Goal: Find specific page/section: Find specific page/section

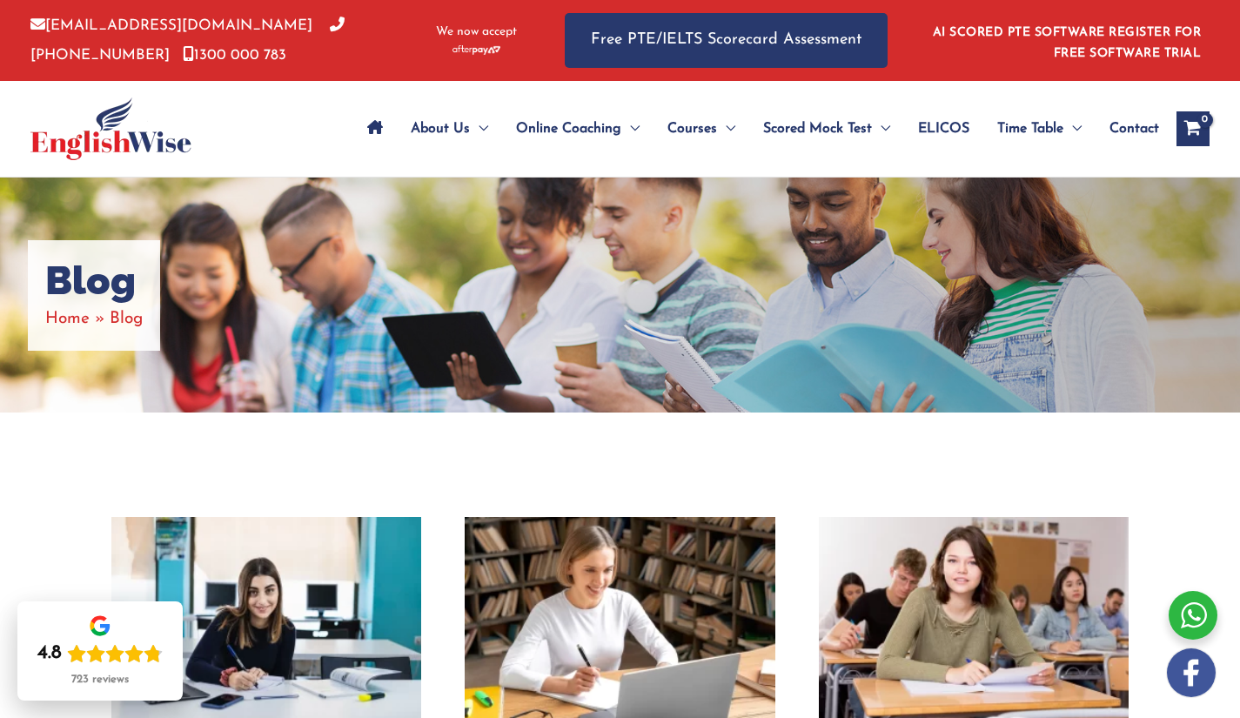
click at [759, 346] on div "Blog Home Blog" at bounding box center [620, 295] width 1240 height 235
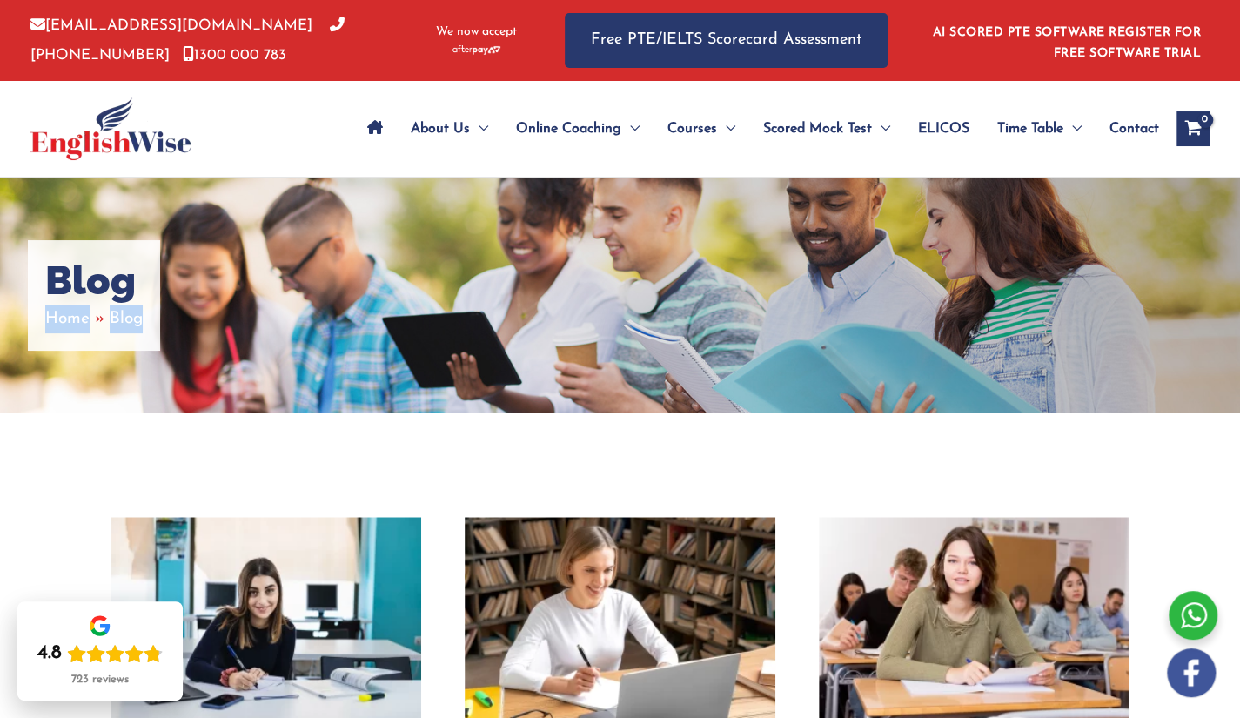
click at [759, 346] on div "Blog Home Blog" at bounding box center [620, 295] width 1240 height 235
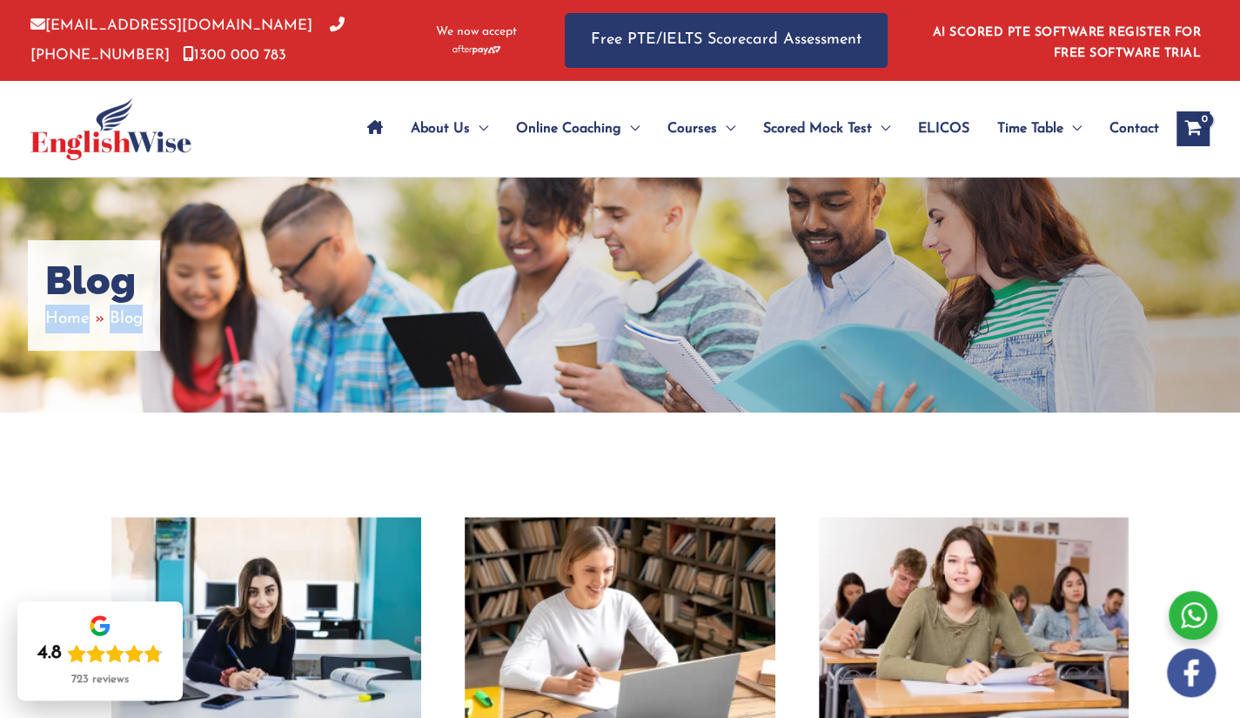
click at [759, 346] on div "Blog Home Blog" at bounding box center [620, 295] width 1240 height 235
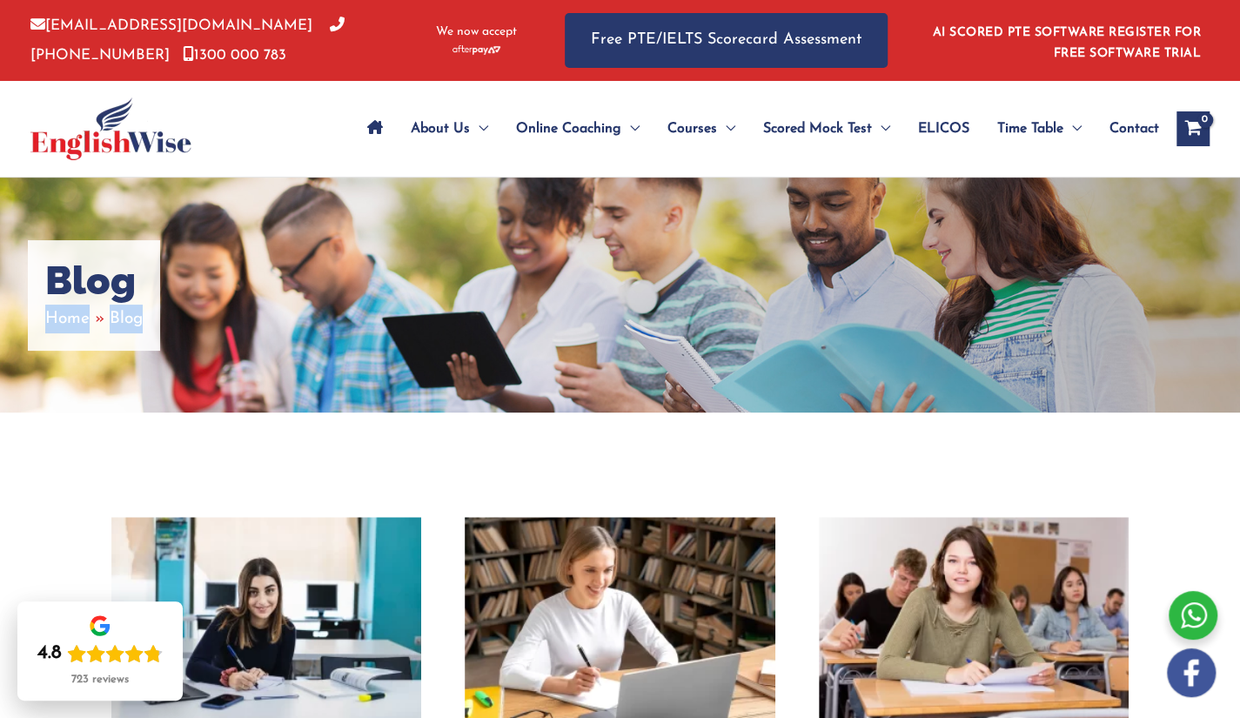
click at [759, 346] on div "Blog Home Blog" at bounding box center [620, 295] width 1240 height 235
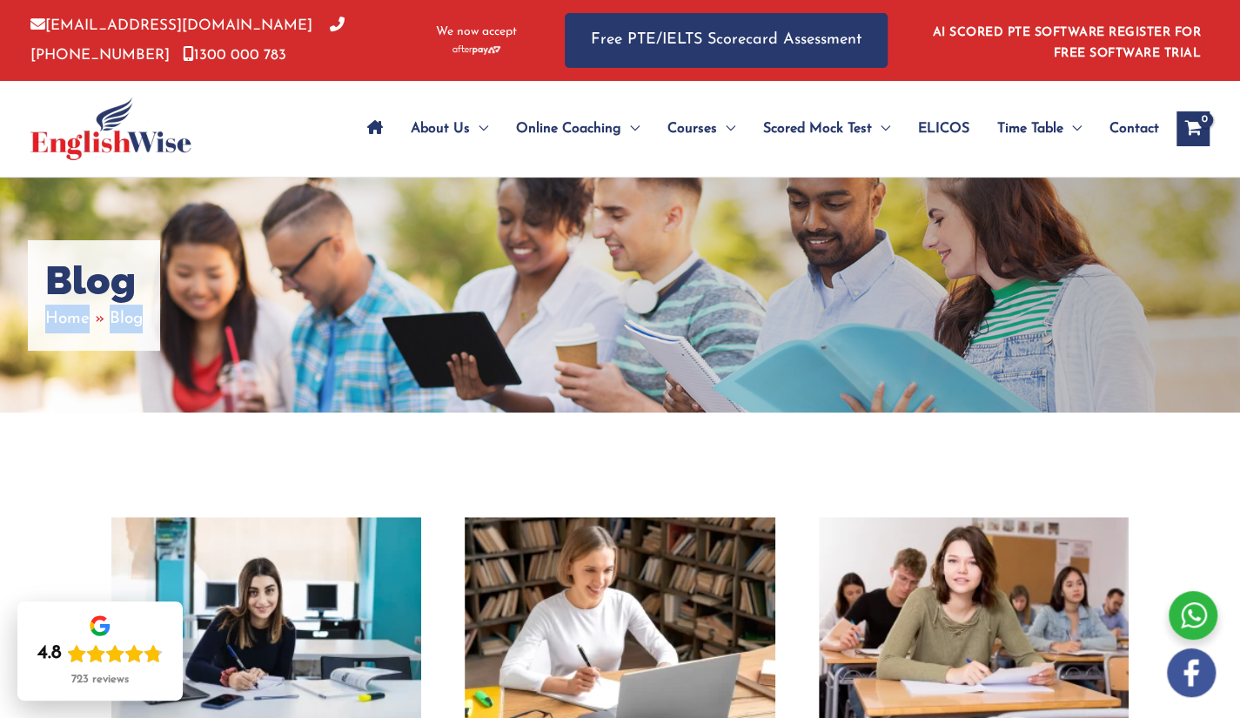
click at [759, 346] on div "Blog Home Blog" at bounding box center [620, 295] width 1240 height 235
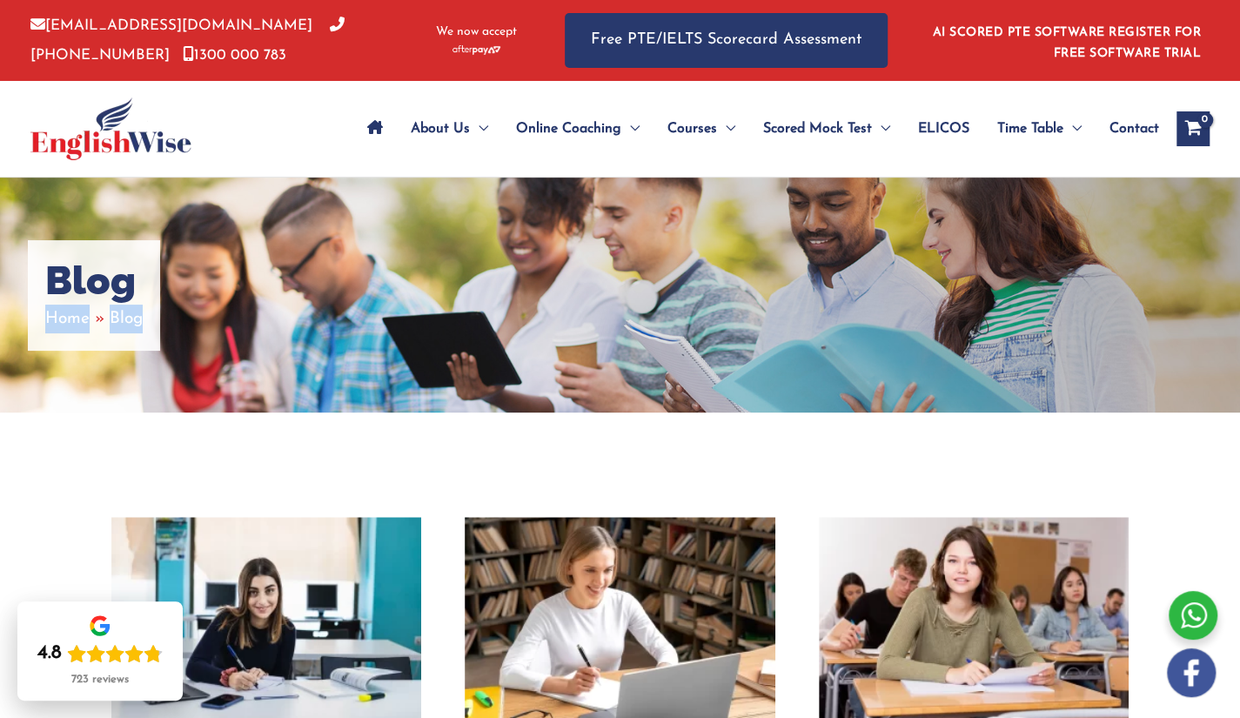
click at [759, 346] on div "Blog Home Blog" at bounding box center [620, 295] width 1240 height 235
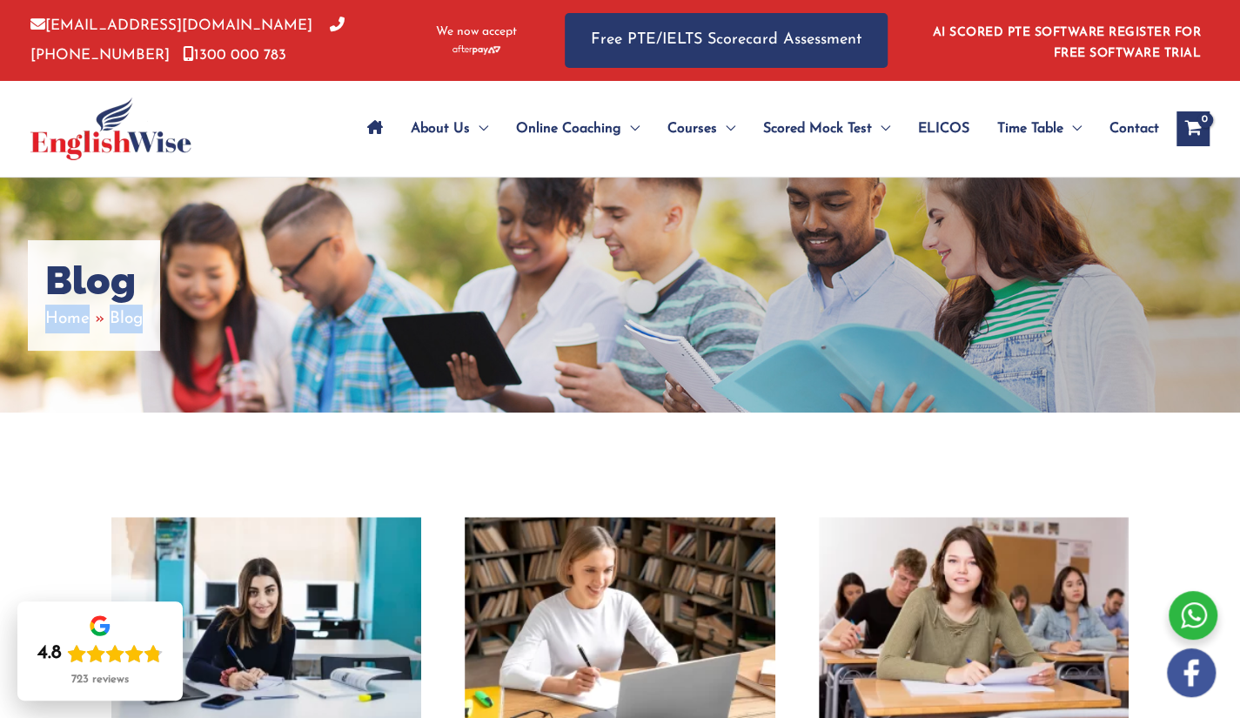
click at [759, 346] on div "Blog Home Blog" at bounding box center [620, 295] width 1240 height 235
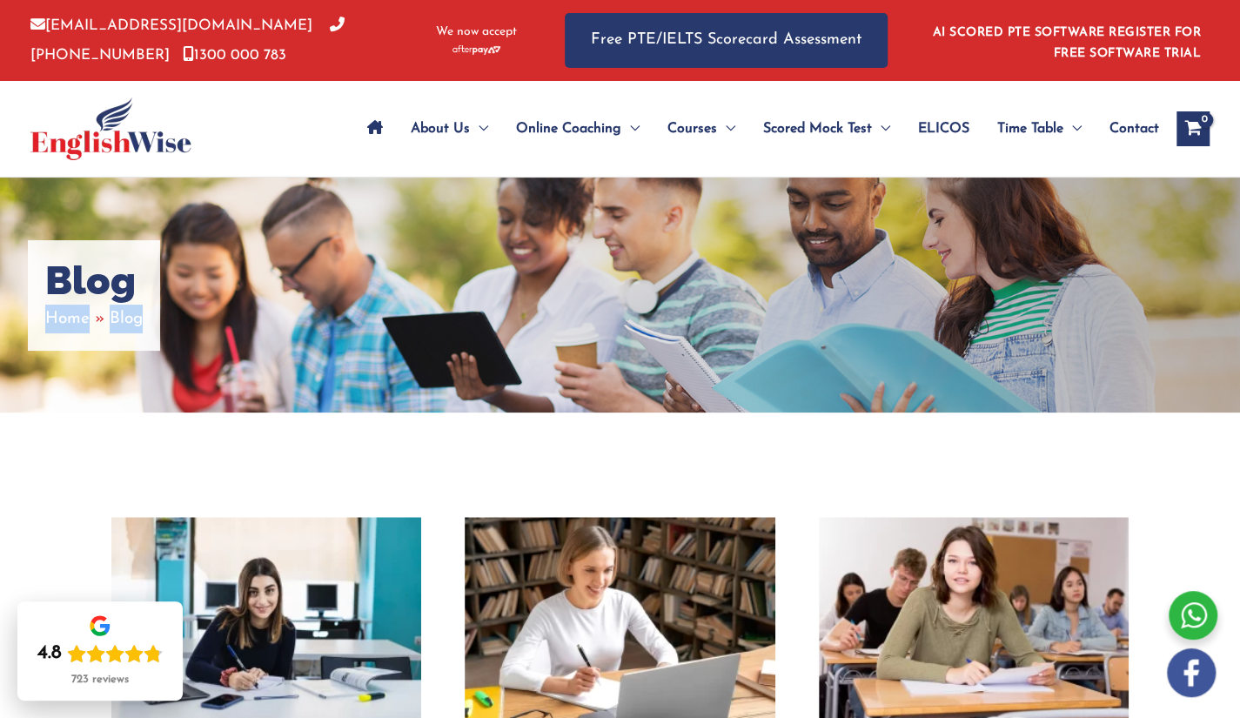
click at [759, 346] on div "Blog Home Blog" at bounding box center [620, 295] width 1240 height 235
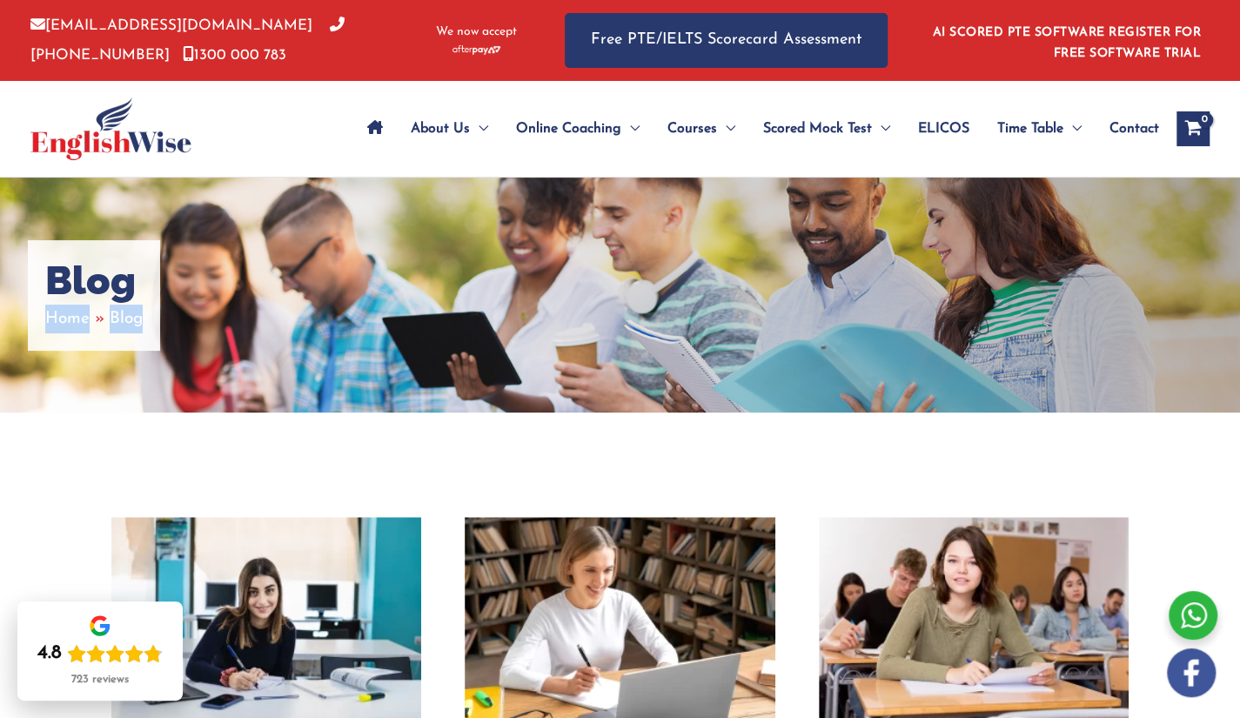
click at [759, 346] on div "Blog Home Blog" at bounding box center [620, 295] width 1240 height 235
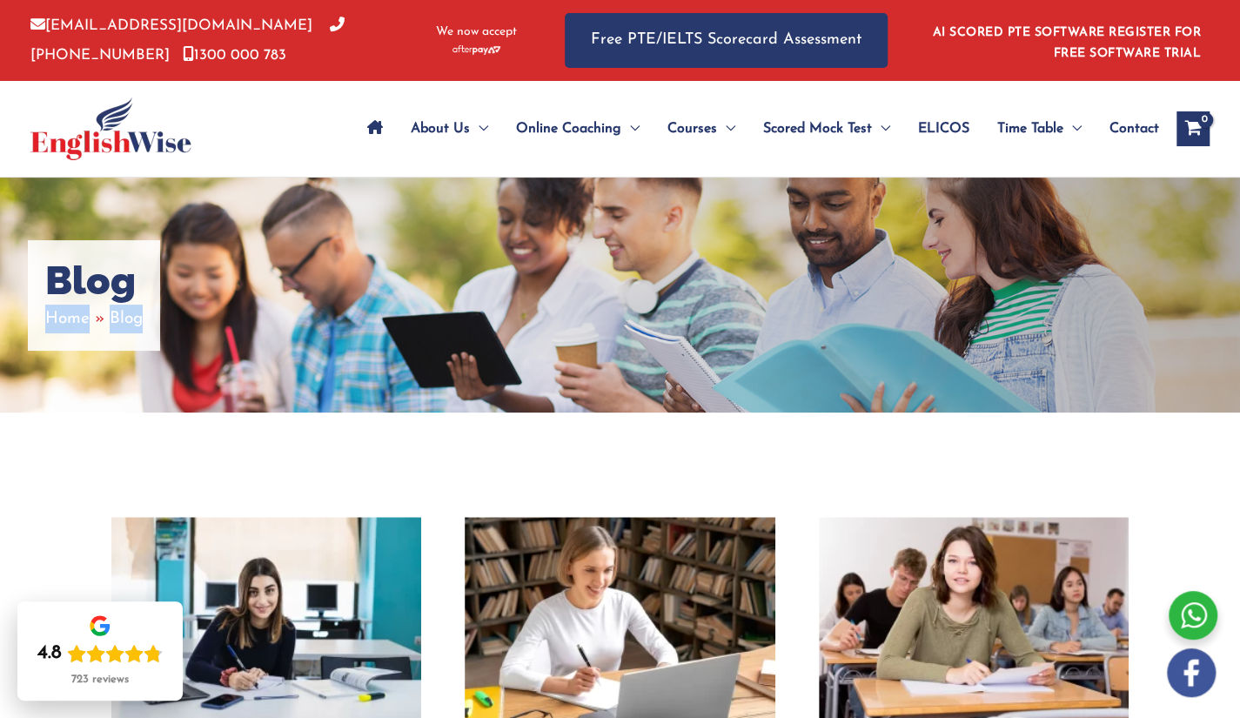
click at [759, 346] on div "Blog Home Blog" at bounding box center [620, 295] width 1240 height 235
click at [760, 346] on div "Blog Home Blog" at bounding box center [620, 295] width 1240 height 235
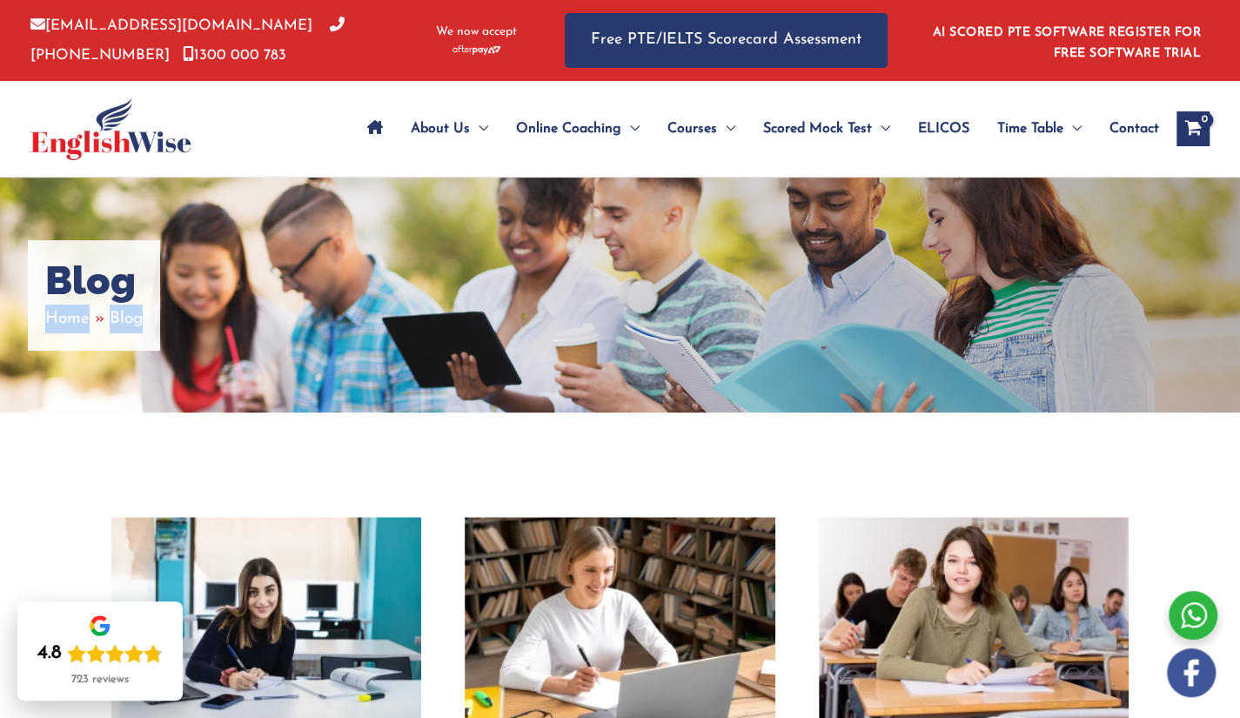
click at [760, 346] on div "Blog Home Blog" at bounding box center [620, 295] width 1240 height 235
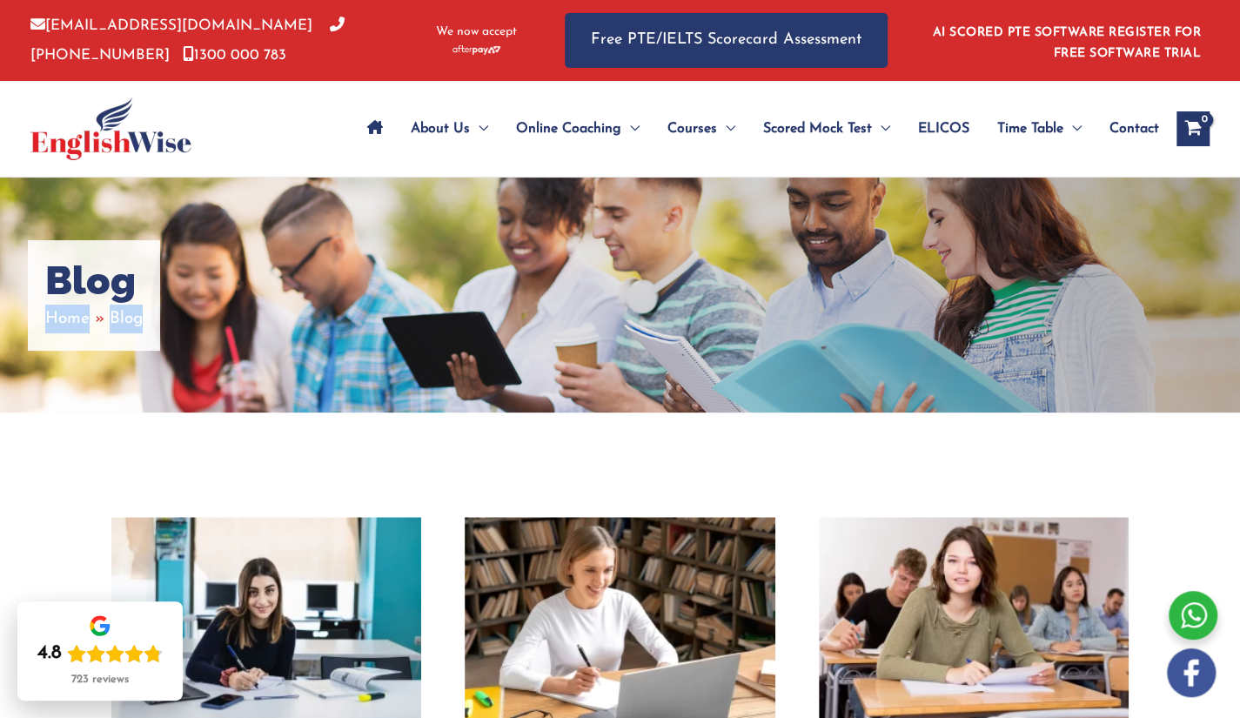
click at [760, 346] on div "Blog Home Blog" at bounding box center [620, 295] width 1240 height 235
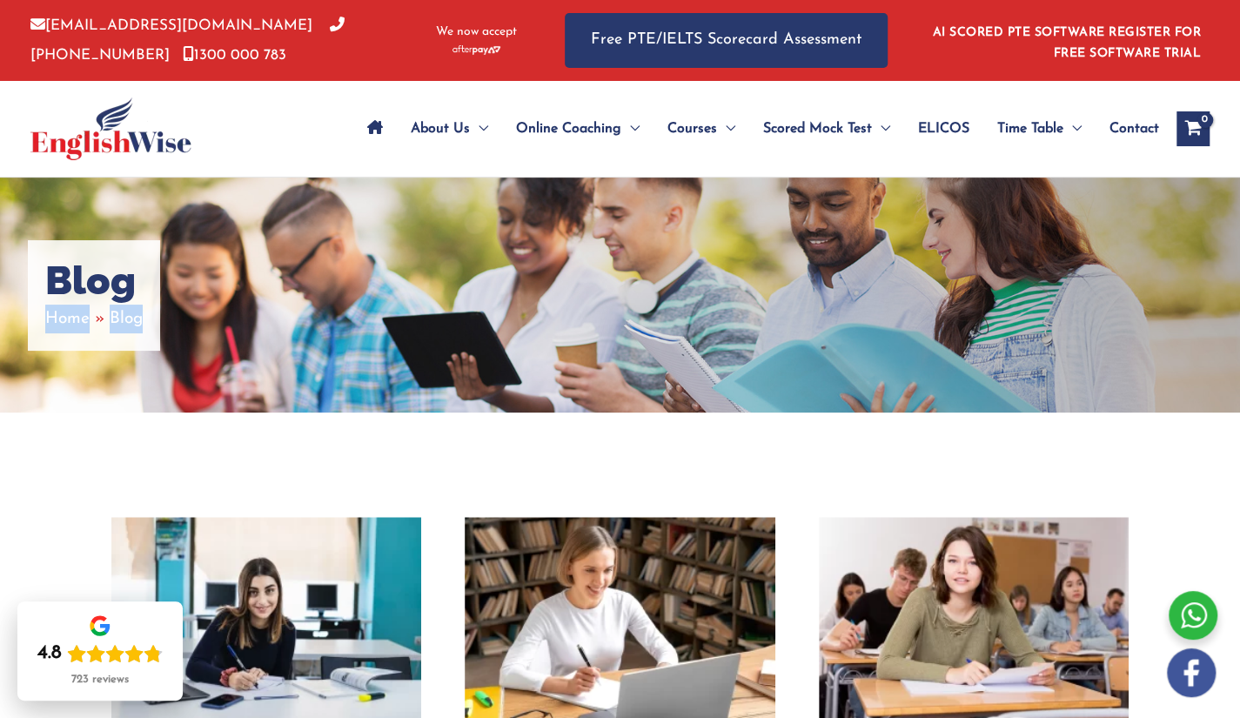
click at [760, 346] on div "Blog Home Blog" at bounding box center [620, 295] width 1240 height 235
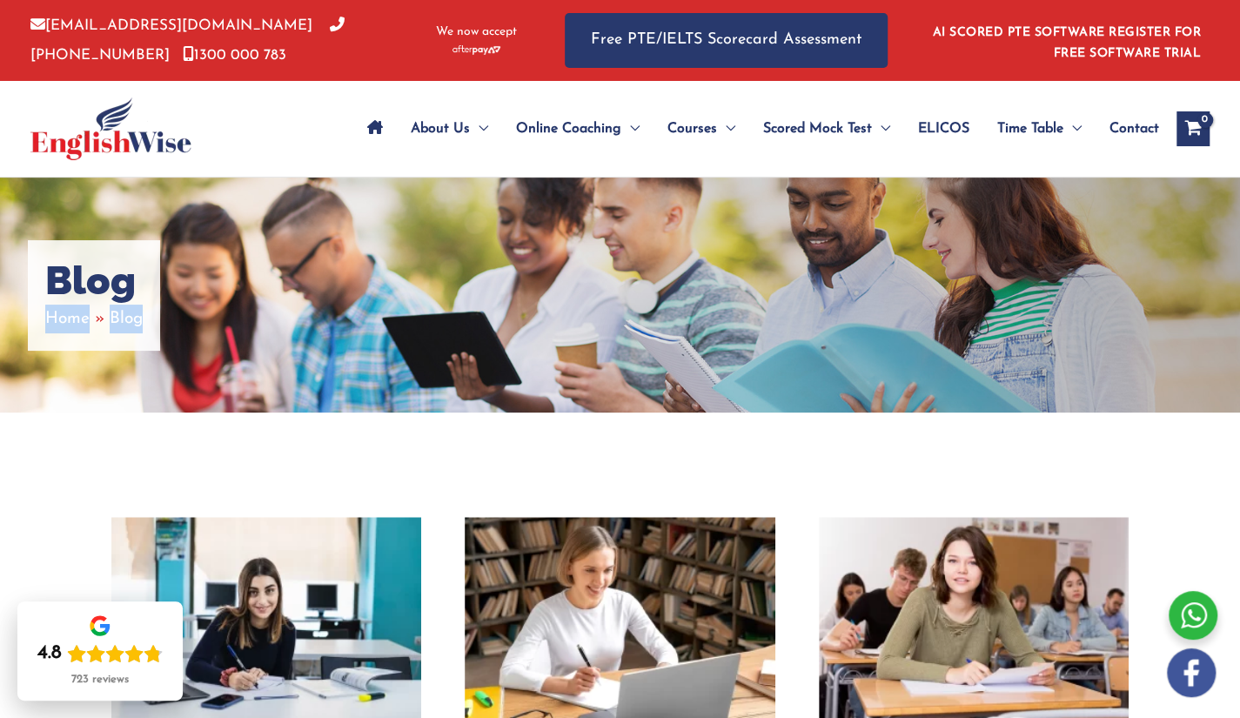
click at [760, 346] on div "Blog Home Blog" at bounding box center [620, 295] width 1240 height 235
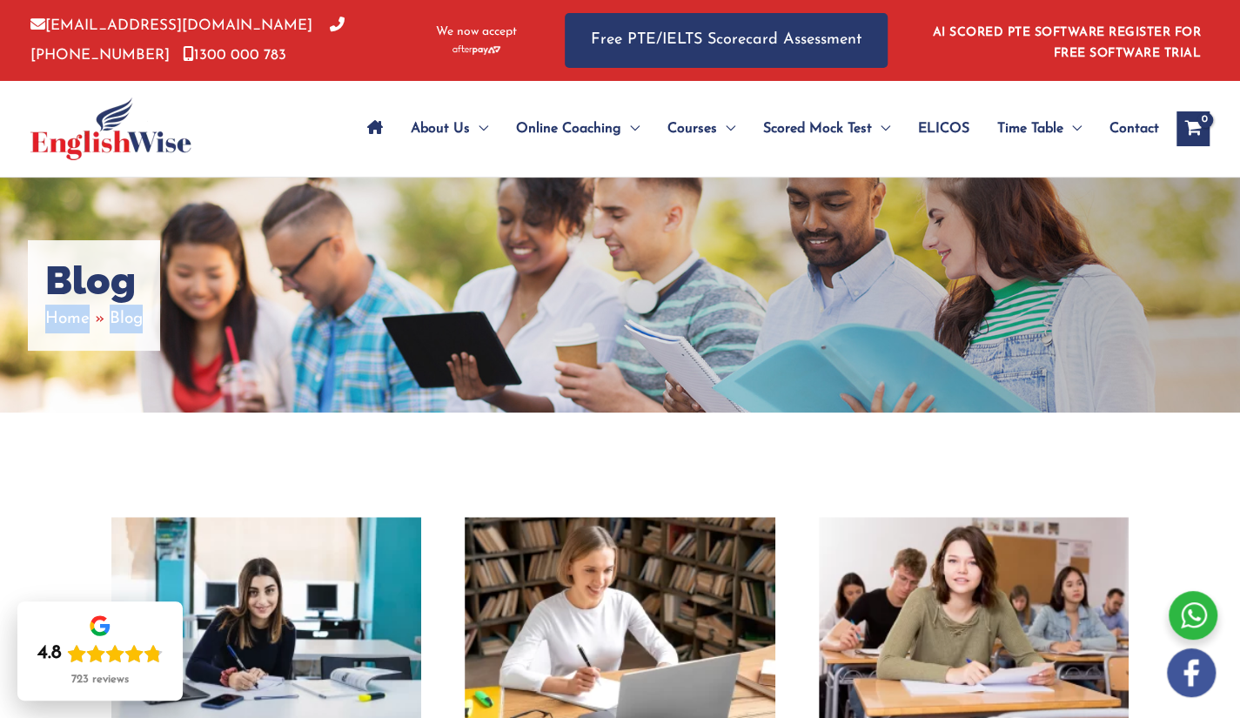
click at [749, 299] on div "Blog Home Blog" at bounding box center [620, 295] width 1240 height 235
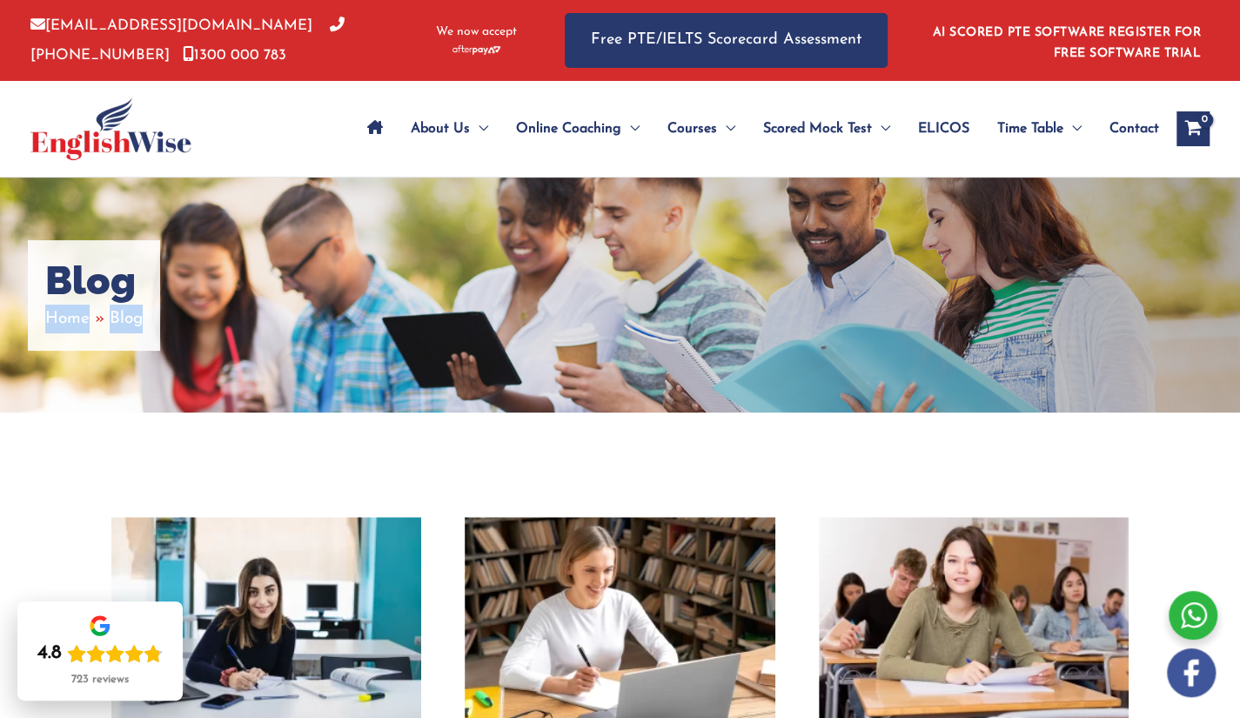
click at [749, 299] on div "Blog Home Blog" at bounding box center [620, 295] width 1240 height 235
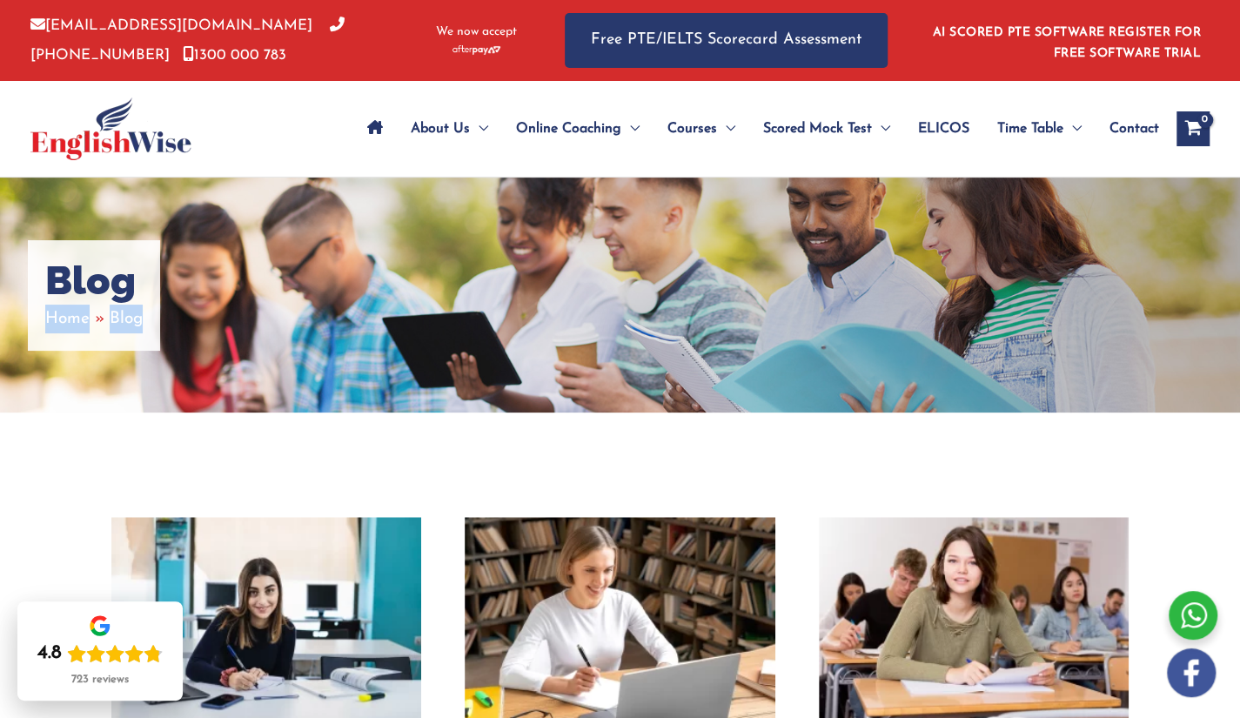
click at [749, 299] on div "Blog Home Blog" at bounding box center [620, 295] width 1240 height 235
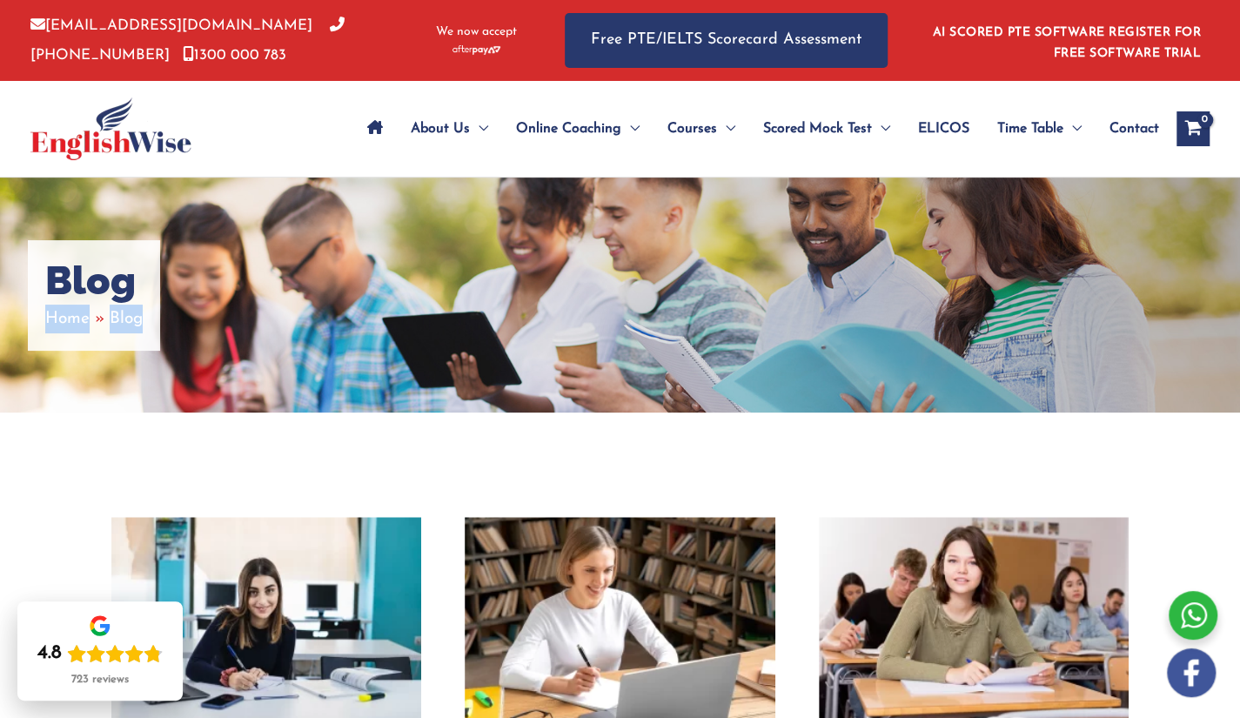
click at [749, 299] on div "Blog Home Blog" at bounding box center [620, 295] width 1240 height 235
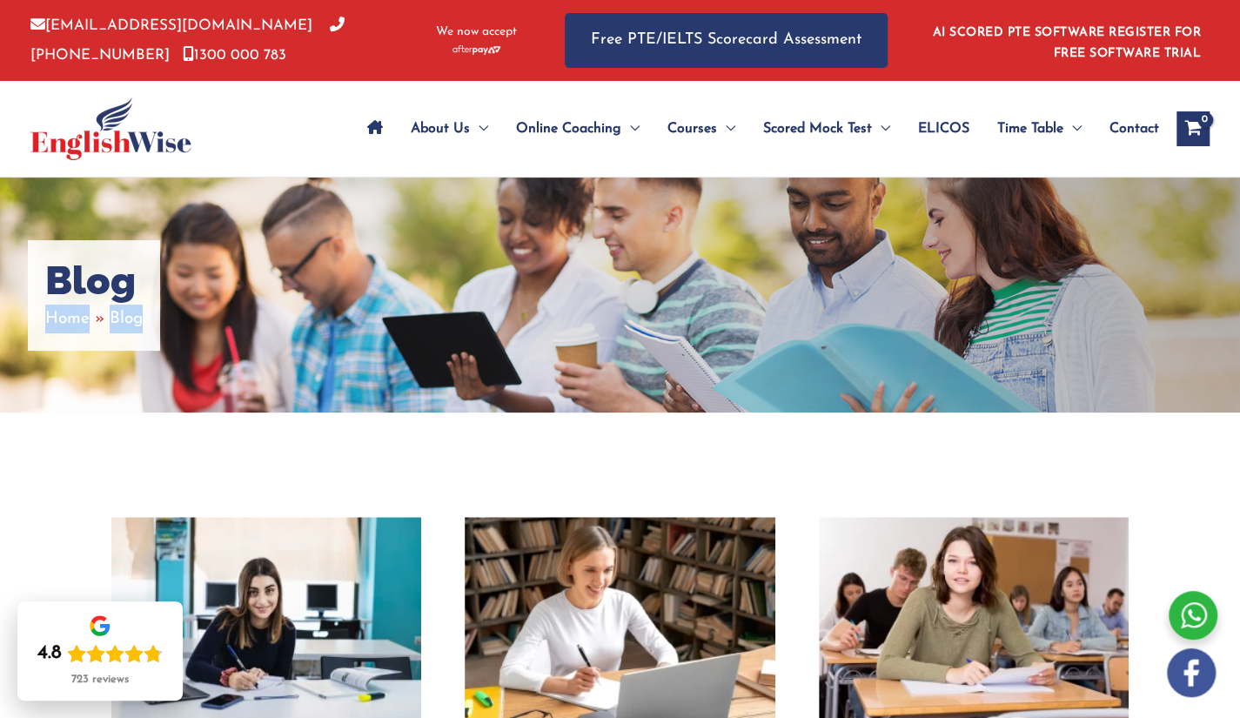
click at [749, 299] on div "Blog Home Blog" at bounding box center [620, 295] width 1240 height 235
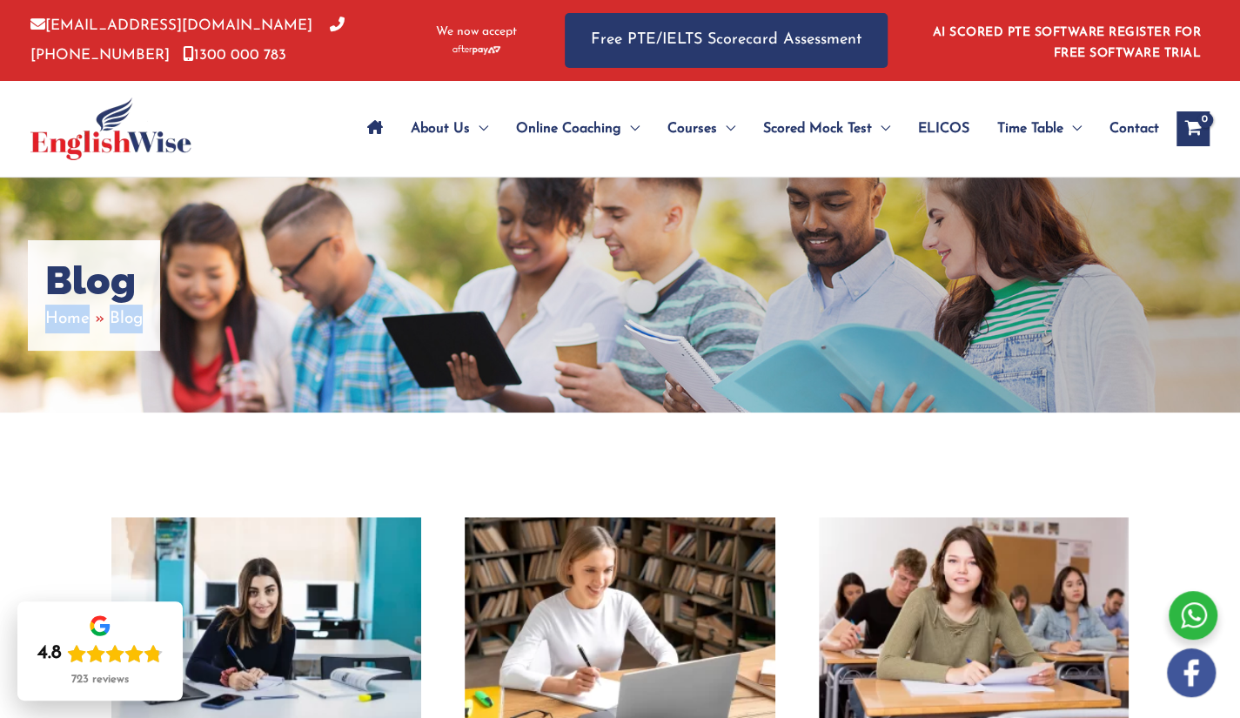
click at [749, 299] on div "Blog Home Blog" at bounding box center [620, 295] width 1240 height 235
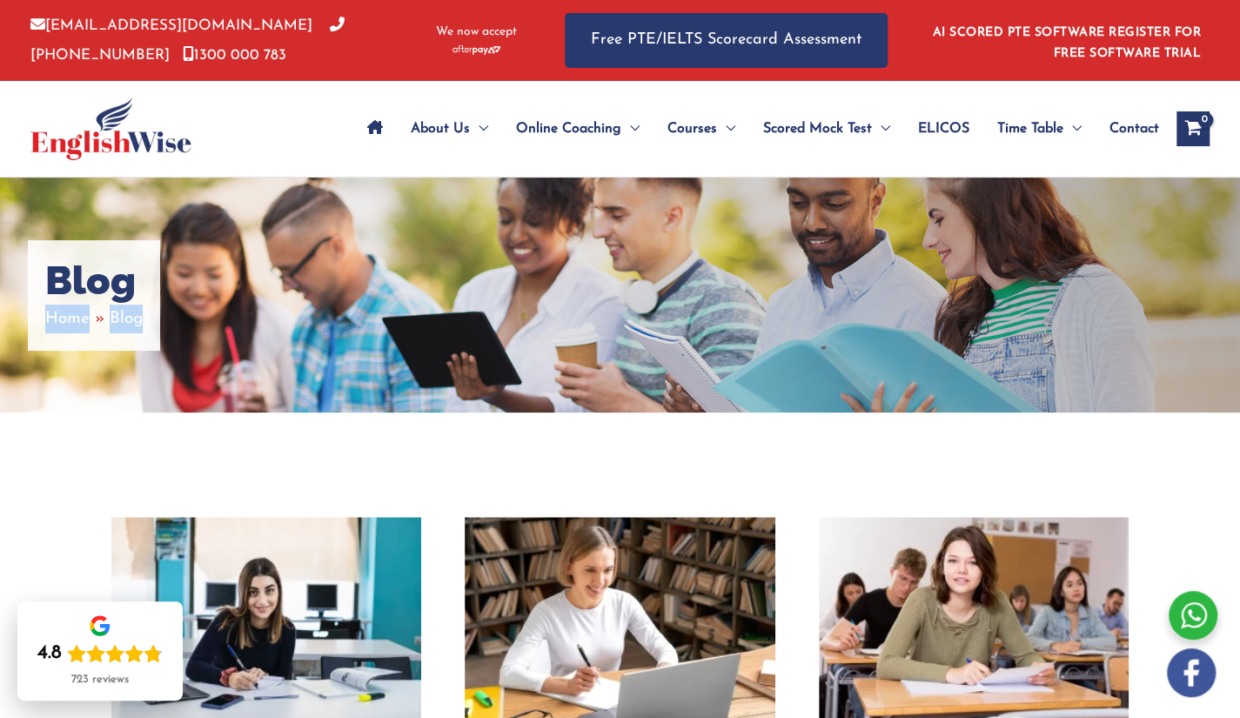
click at [749, 299] on div "Blog Home Blog" at bounding box center [620, 295] width 1240 height 235
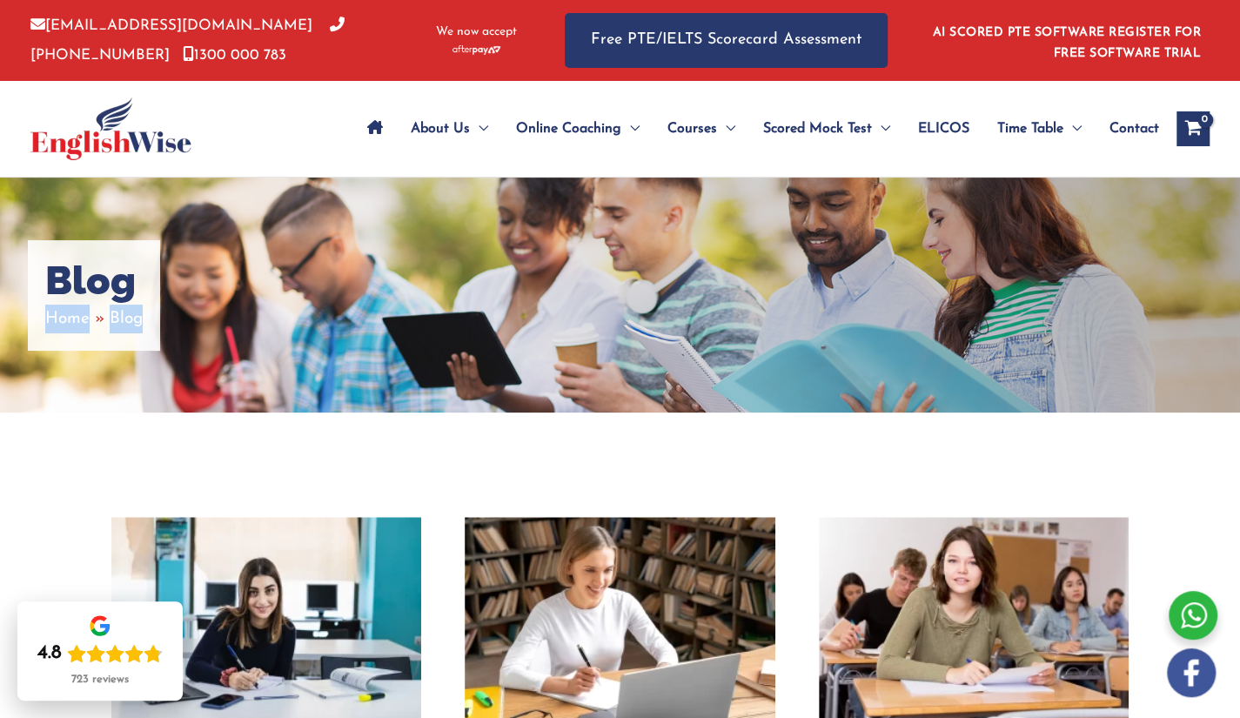
click at [749, 299] on div "Blog Home Blog" at bounding box center [620, 295] width 1240 height 235
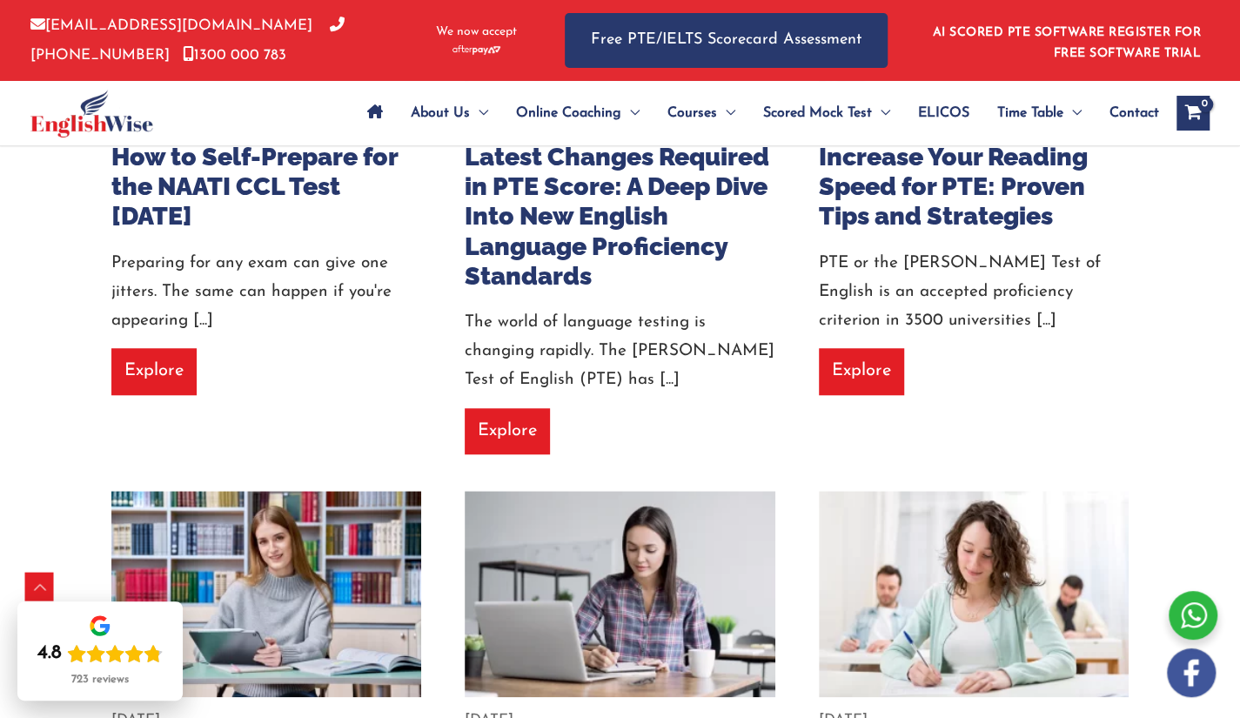
scroll to position [1257, 0]
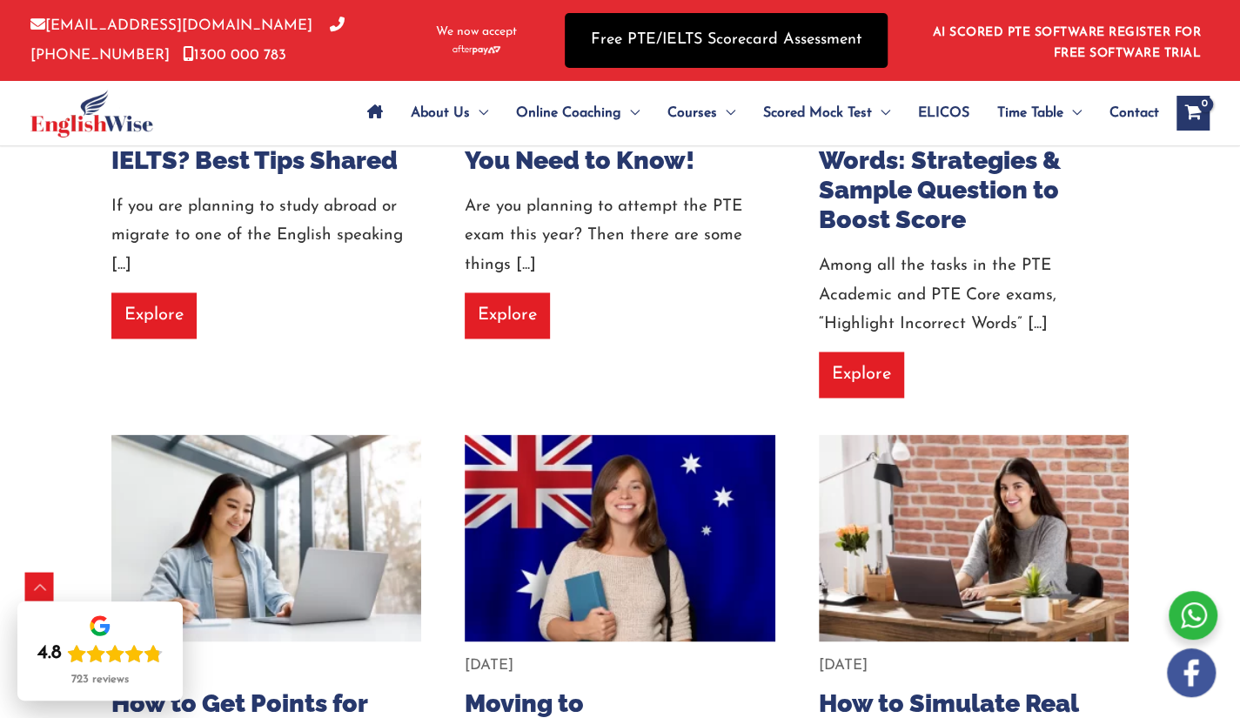
click at [656, 34] on link "Free PTE/IELTS Scorecard Assessment" at bounding box center [726, 40] width 323 height 55
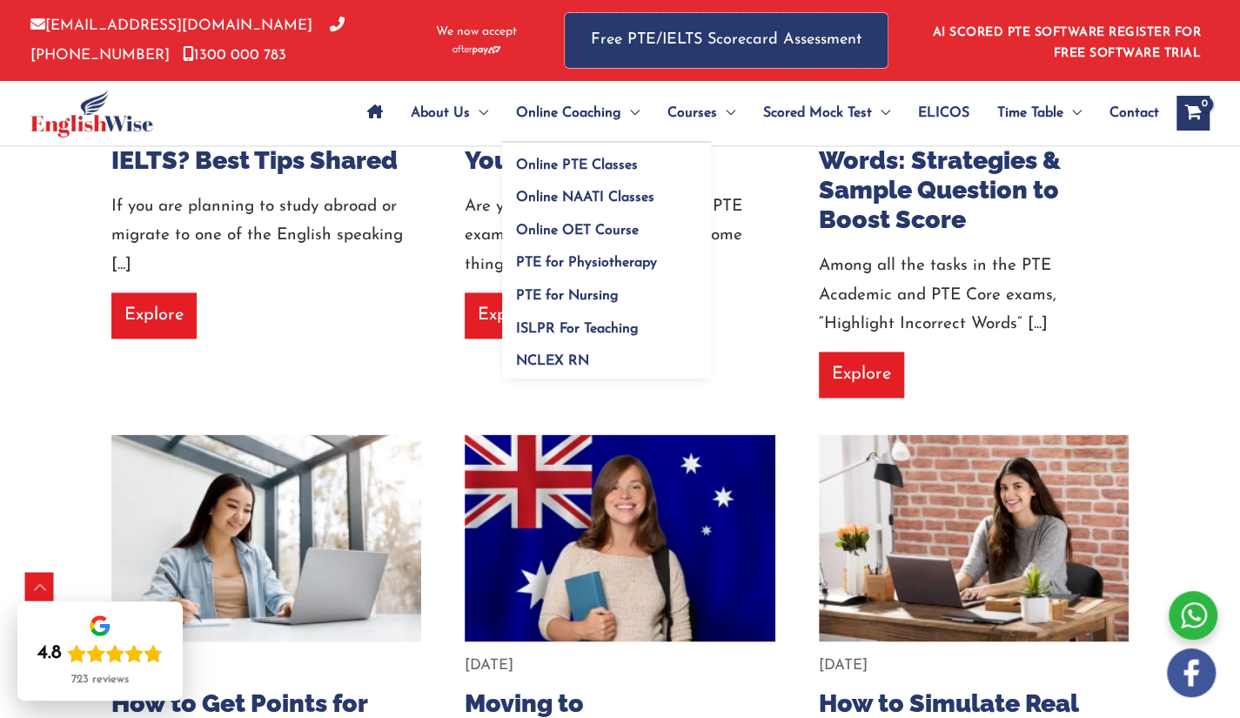
drag, startPoint x: 656, startPoint y: 34, endPoint x: 629, endPoint y: 93, distance: 65.4
click at [629, 93] on div "[EMAIL_ADDRESS][DOMAIN_NAME] [PHONE_NUMBER] [PHONE_NUMBER] We now accept Free P…" at bounding box center [620, 73] width 1240 height 146
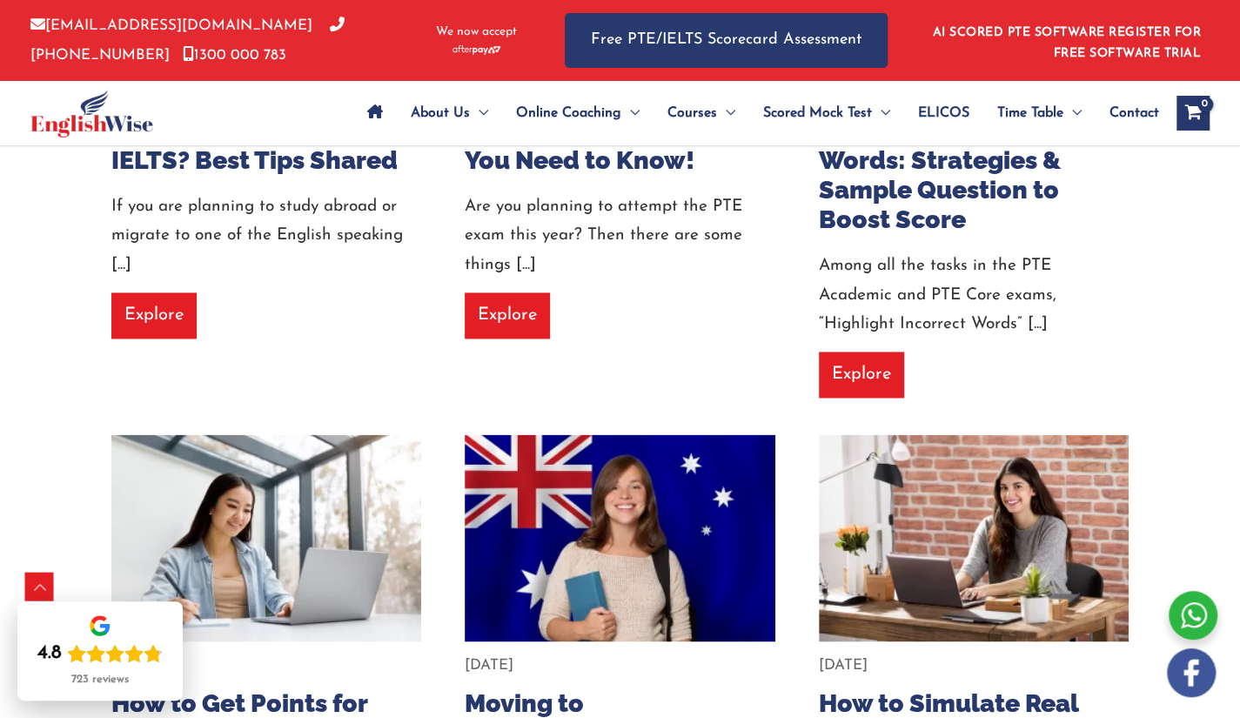
click at [547, 55] on div "[EMAIL_ADDRESS][DOMAIN_NAME] [PHONE_NUMBER] [PHONE_NUMBER] We now accept Free P…" at bounding box center [620, 40] width 1180 height 81
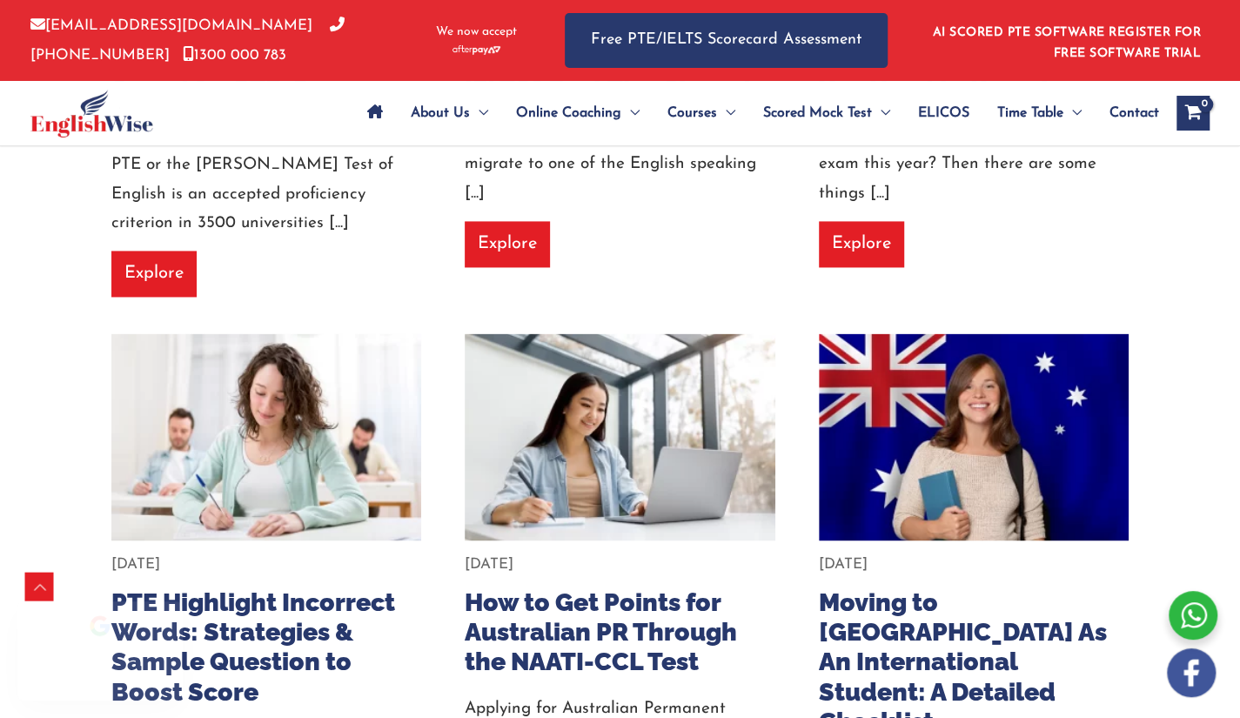
scroll to position [1257, 0]
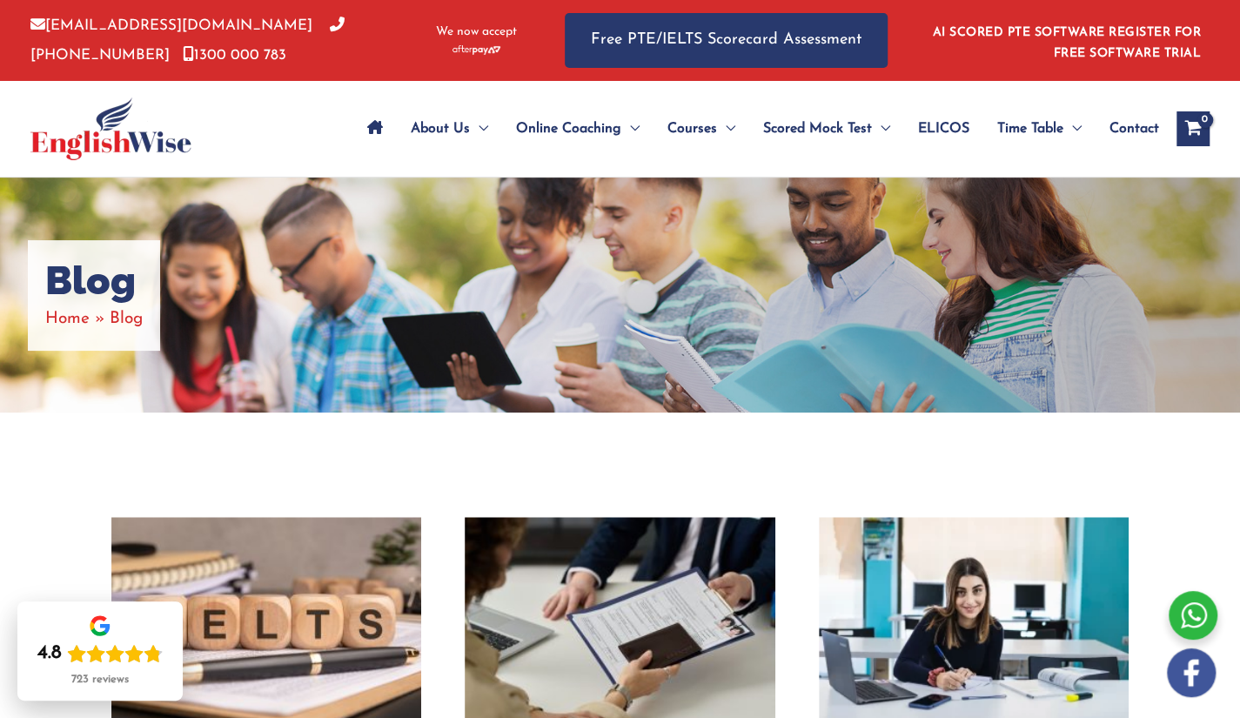
click at [771, 274] on div "Blog Home Blog" at bounding box center [620, 295] width 1240 height 235
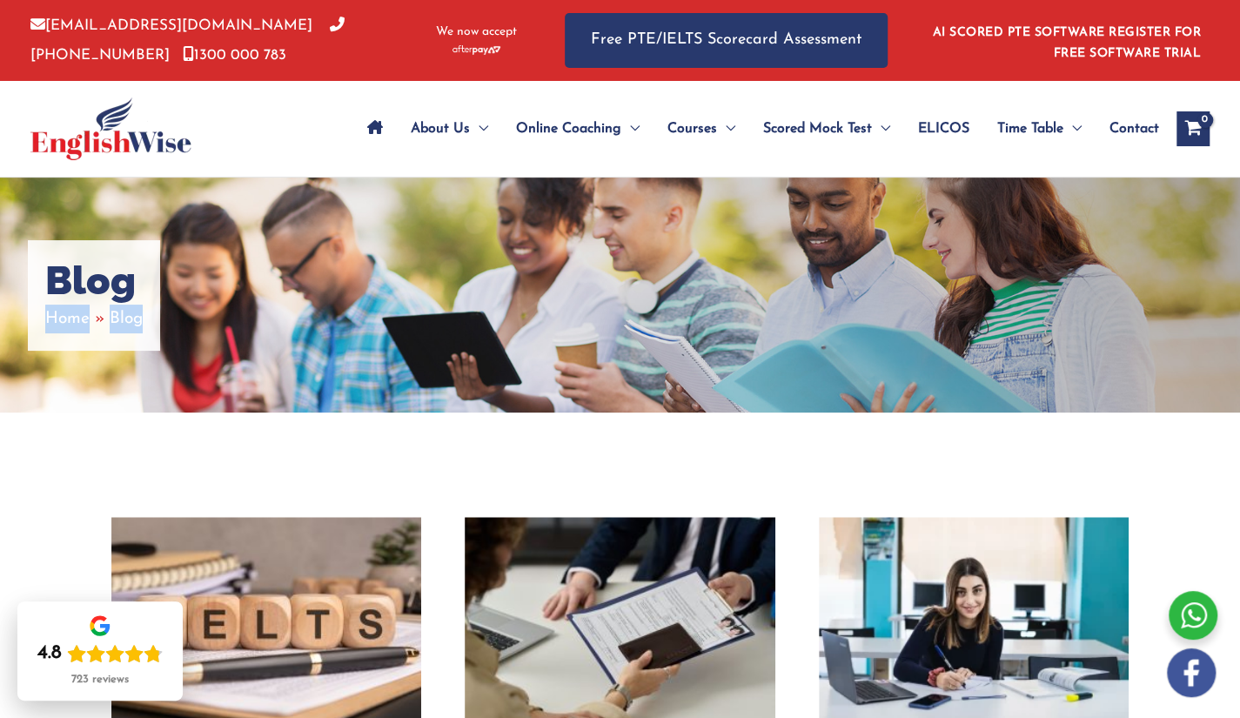
click at [771, 274] on div "Blog Home Blog" at bounding box center [620, 295] width 1240 height 235
